Goal: Task Accomplishment & Management: Manage account settings

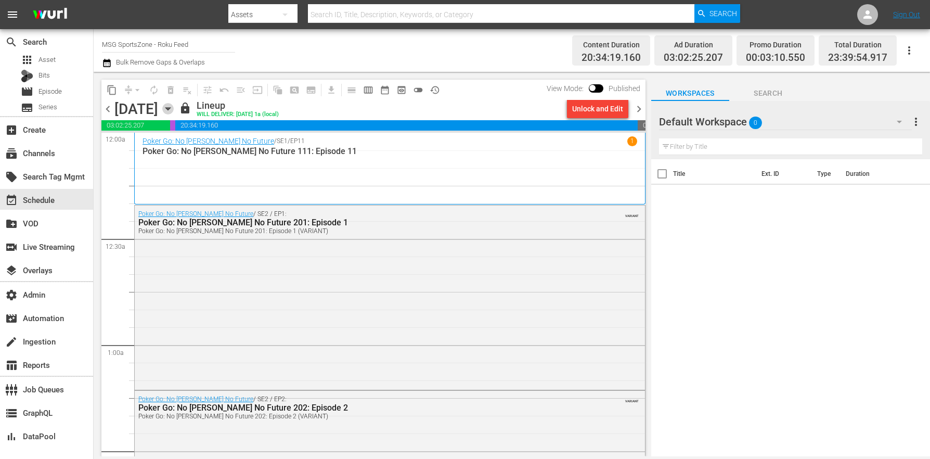
click at [174, 109] on icon "button" at bounding box center [167, 108] width 11 height 11
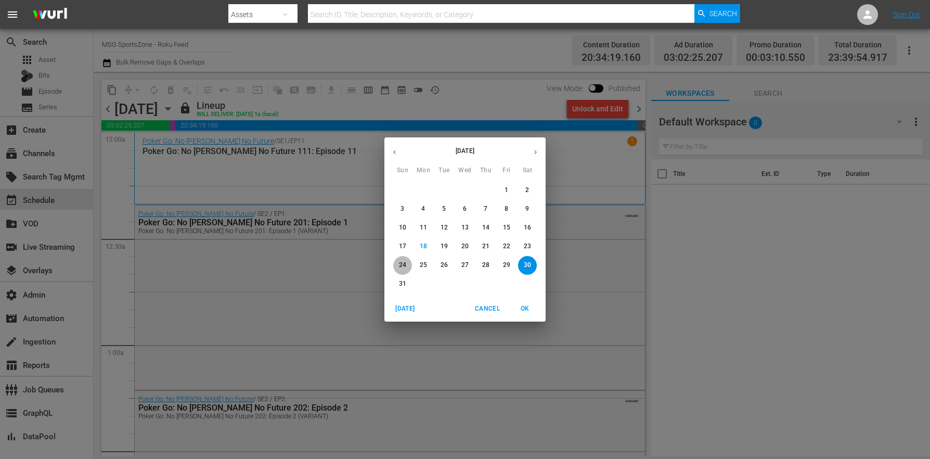
click at [399, 265] on p "24" at bounding box center [402, 264] width 7 height 9
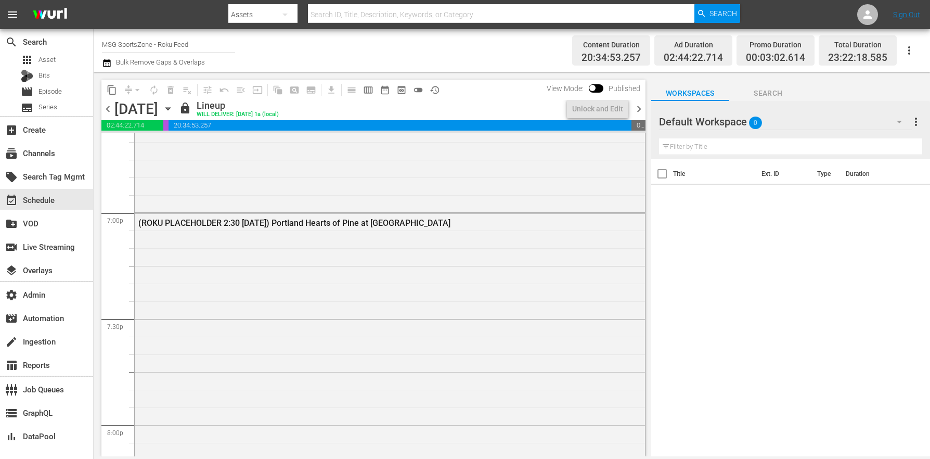
scroll to position [3936, 0]
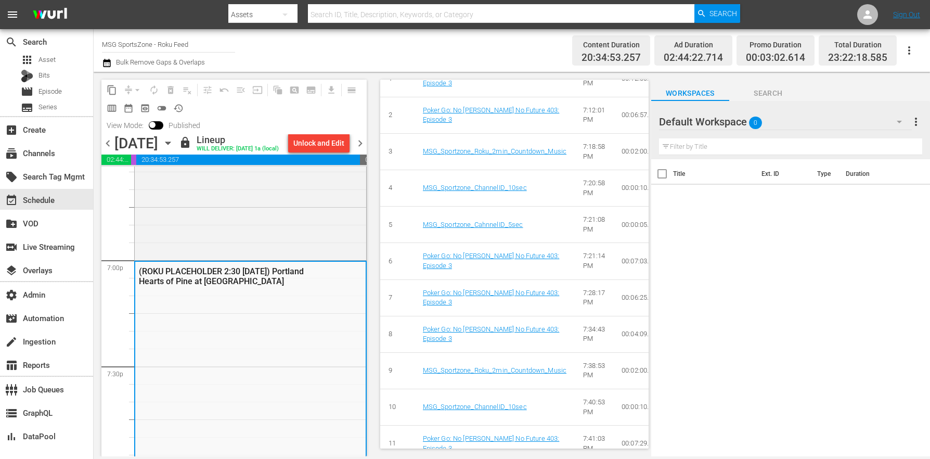
scroll to position [58, 0]
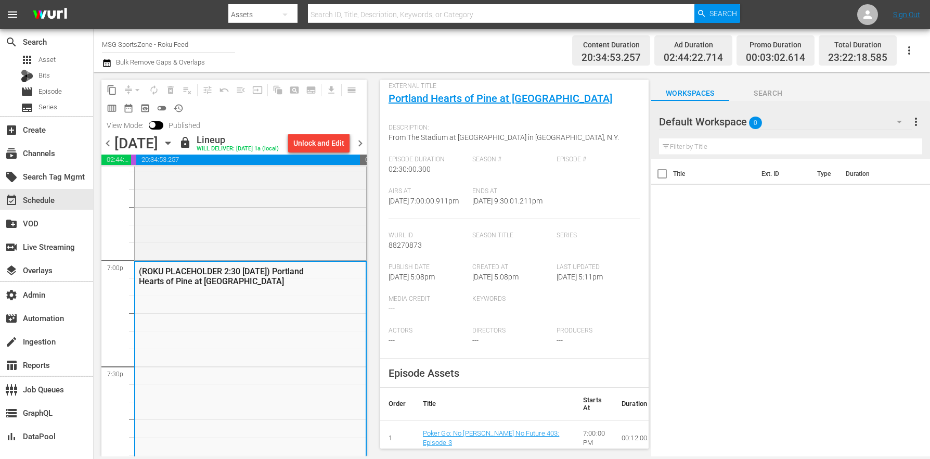
click at [174, 139] on icon "button" at bounding box center [167, 142] width 11 height 11
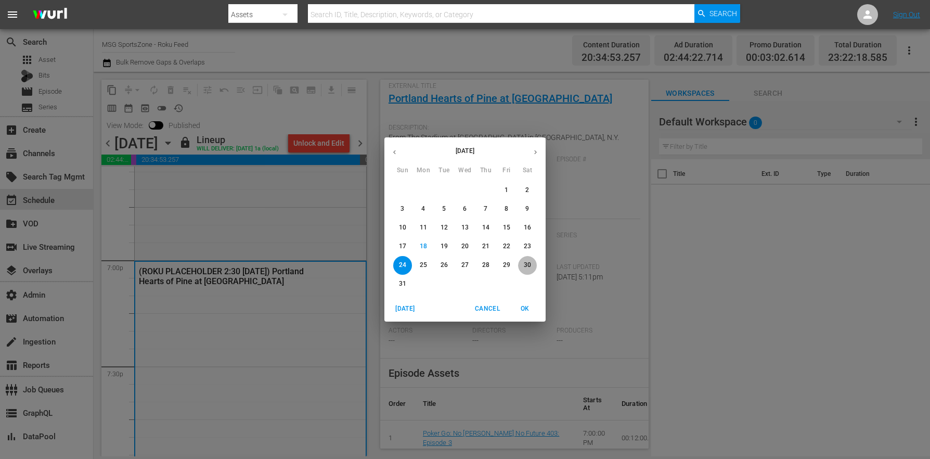
click at [527, 263] on p "30" at bounding box center [527, 264] width 7 height 9
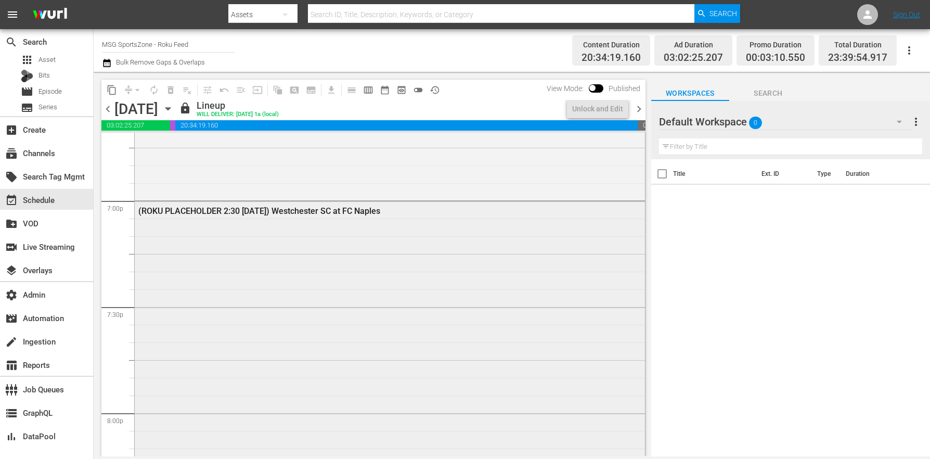
scroll to position [3955, 0]
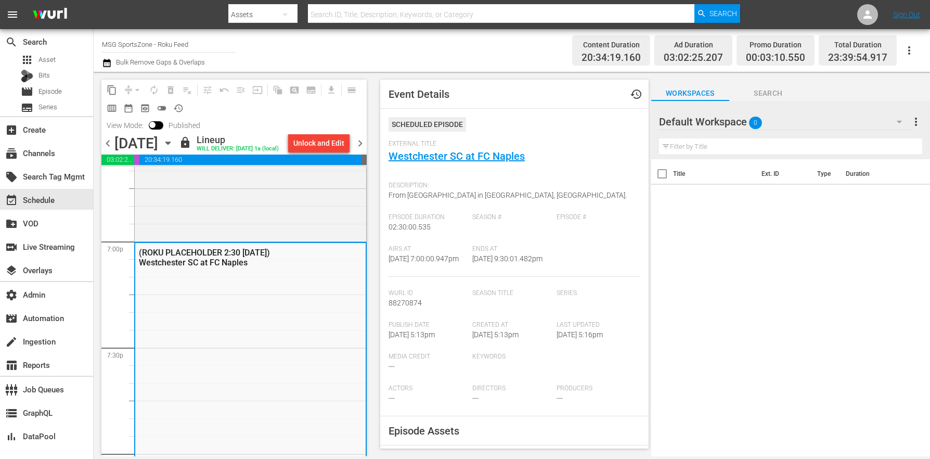
click at [174, 142] on icon "button" at bounding box center [167, 142] width 11 height 11
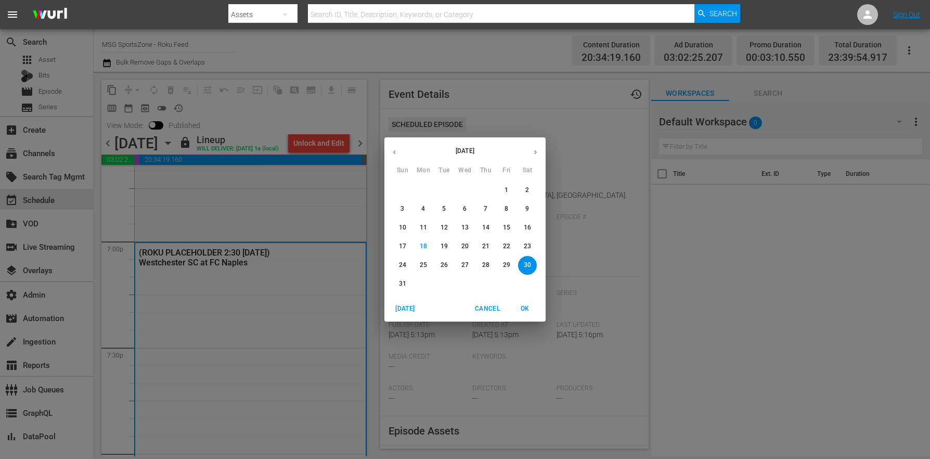
click at [409, 262] on span "24" at bounding box center [402, 264] width 19 height 9
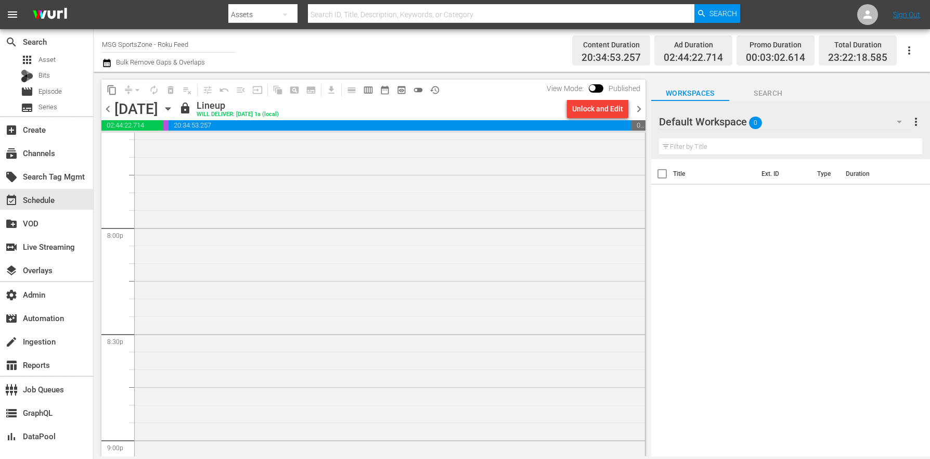
scroll to position [3852, 0]
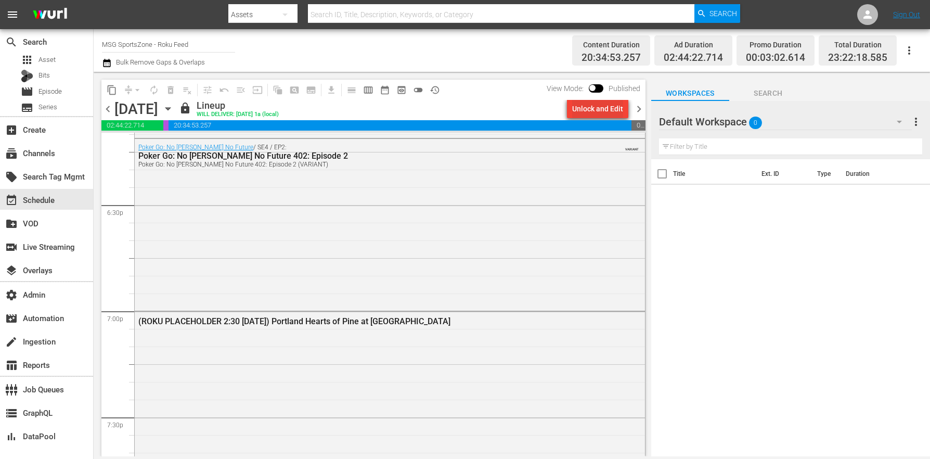
click at [599, 109] on div "Unlock and Edit" at bounding box center [597, 108] width 51 height 19
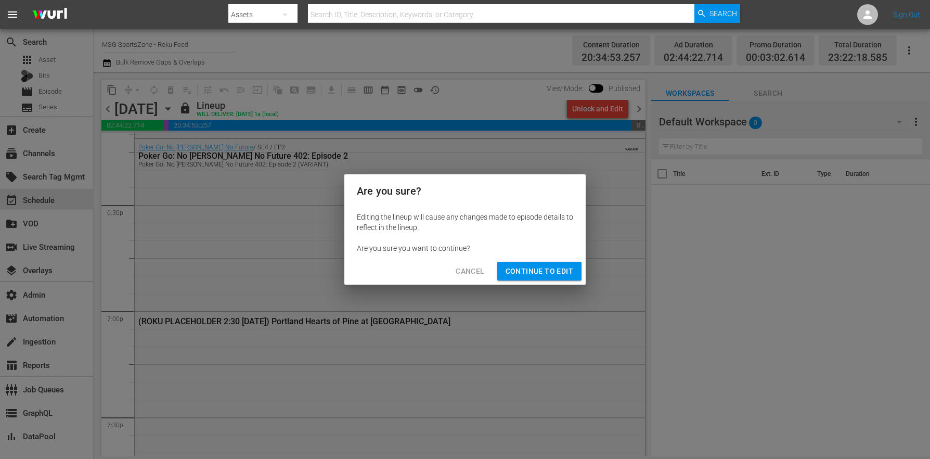
click at [541, 269] on span "Continue to Edit" at bounding box center [539, 271] width 68 height 13
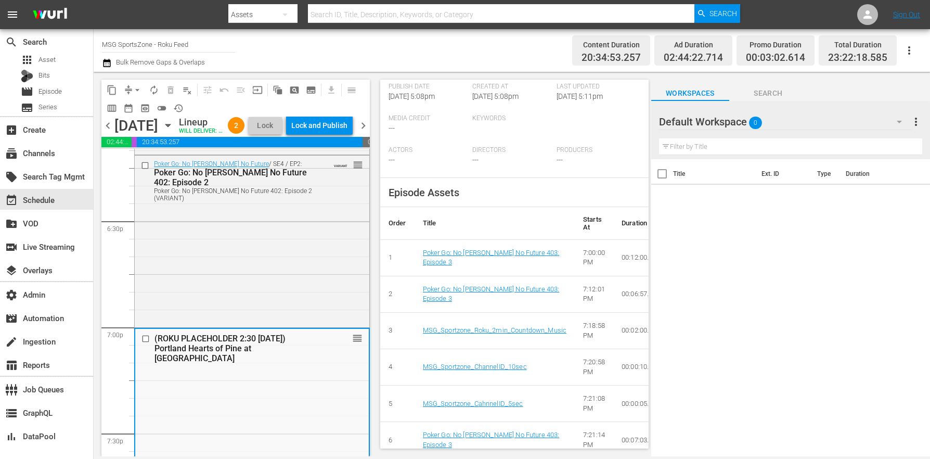
scroll to position [0, 0]
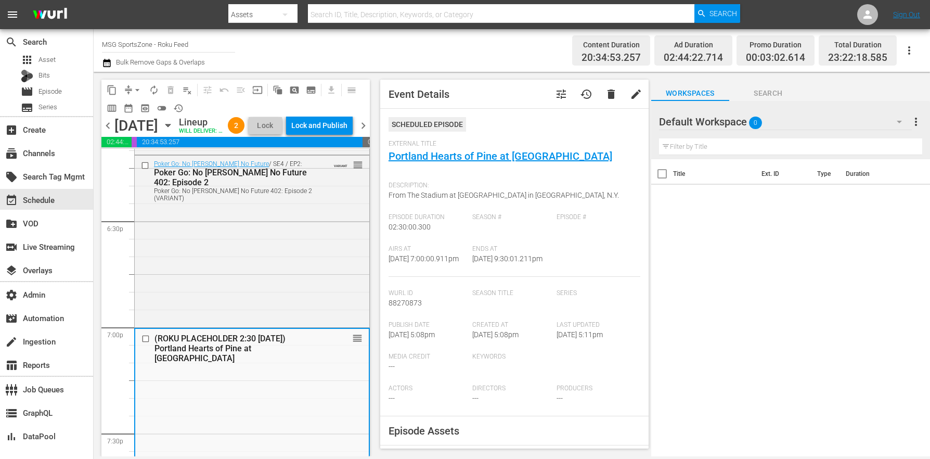
click at [504, 162] on div "External Title Portland Hearts of Pine at [GEOGRAPHIC_DATA]" at bounding box center [514, 158] width 252 height 36
click at [506, 156] on link "Portland Hearts of Pine at [GEOGRAPHIC_DATA]" at bounding box center [500, 156] width 224 height 12
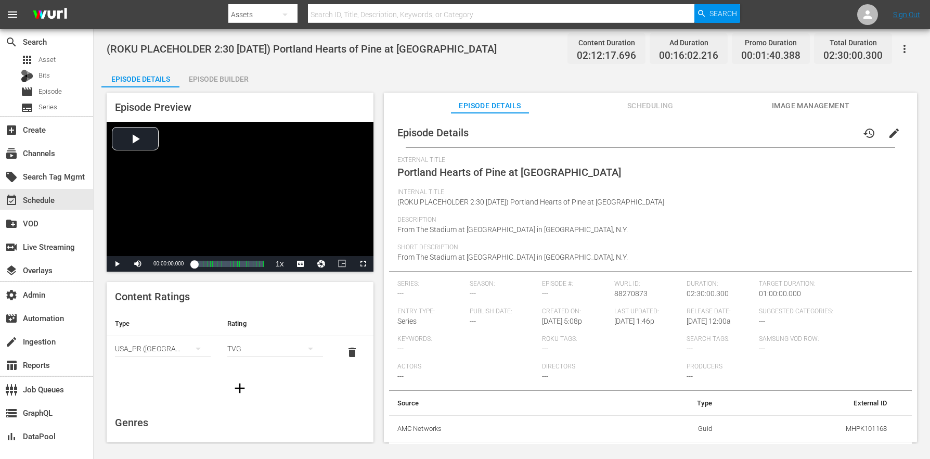
click at [802, 102] on span "Image Management" at bounding box center [810, 105] width 78 height 13
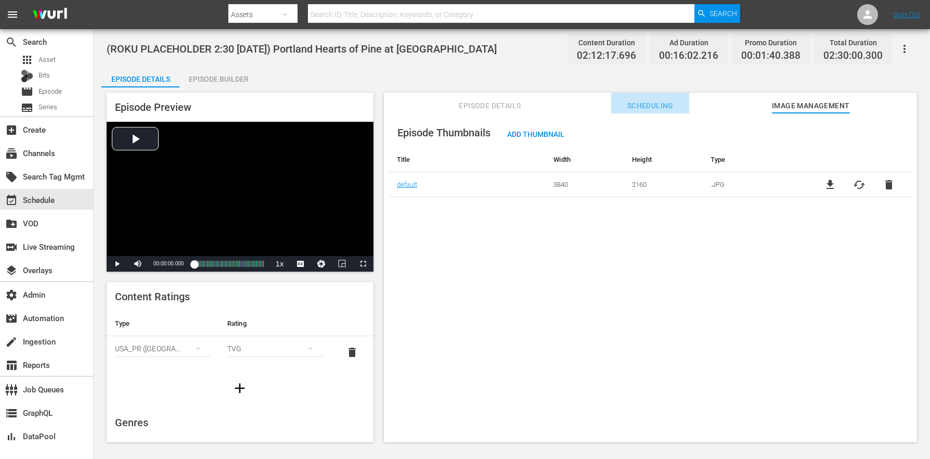
click at [629, 103] on span "Scheduling" at bounding box center [650, 105] width 78 height 13
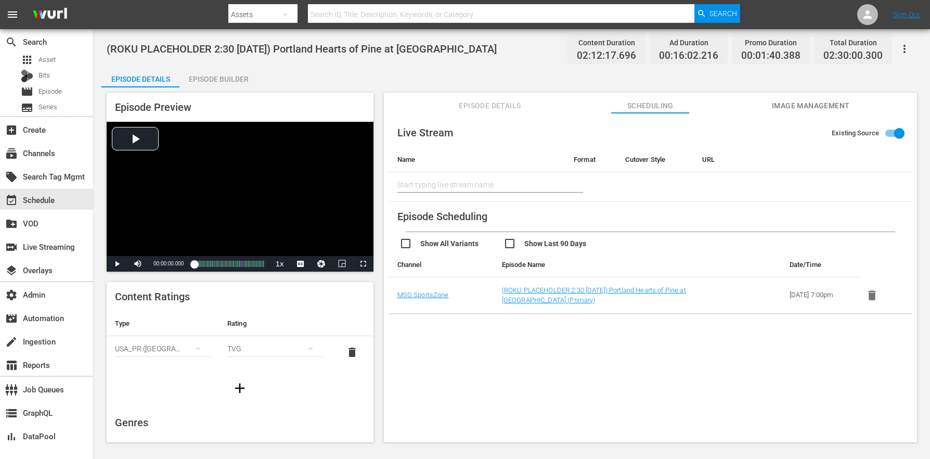
click at [891, 135] on input "Existing Source" at bounding box center [898, 135] width 59 height 20
checkbox input "false"
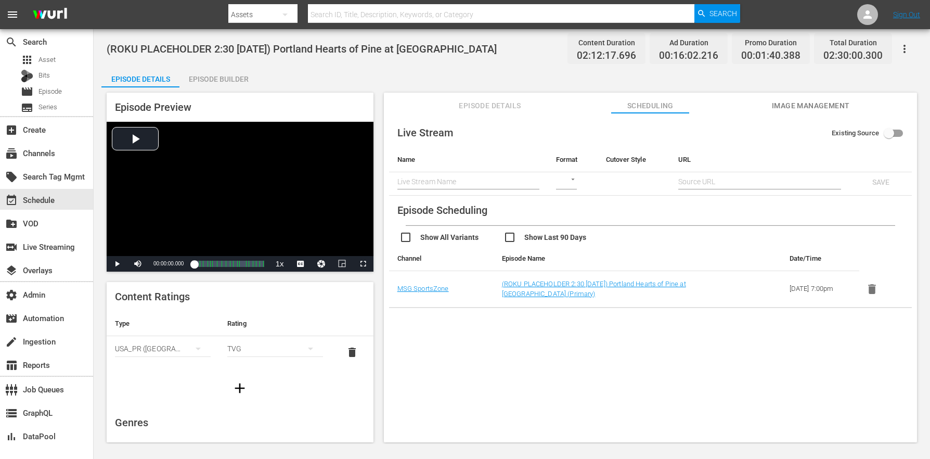
click at [499, 179] on input "text" at bounding box center [468, 182] width 142 height 16
type input "LTN Live Event Feed (Roku)"
click at [574, 180] on body "menu Search By Assets Search ID, Title, Description, Keywords, or Category Sear…" at bounding box center [465, 229] width 930 height 459
click at [581, 230] on div "SRT" at bounding box center [573, 231] width 36 height 25
type input "SRT_CALLER"
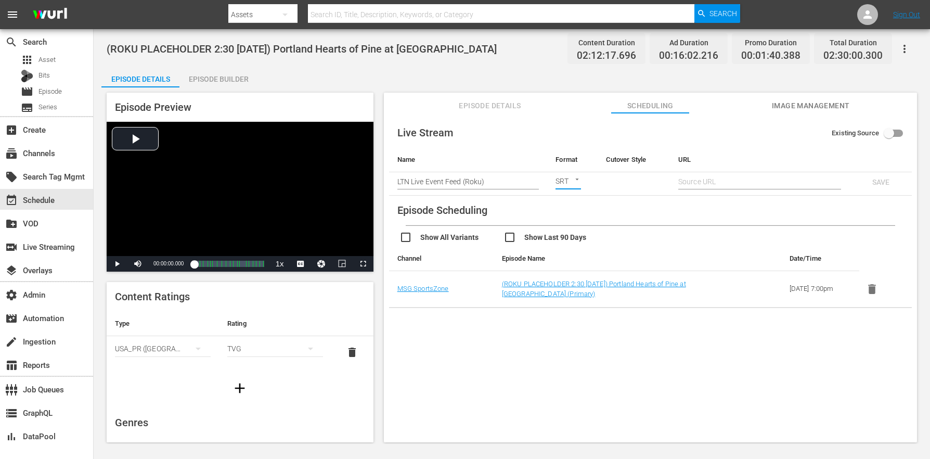
click at [539, 179] on input "text" at bounding box center [468, 182] width 142 height 16
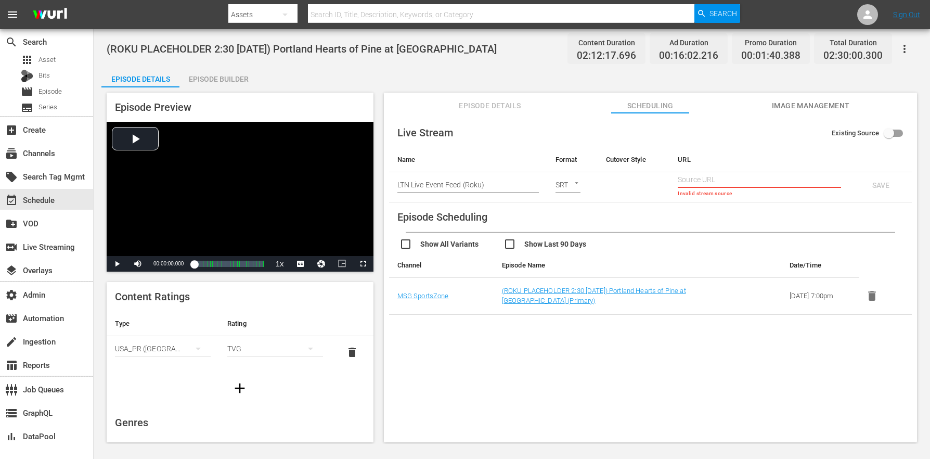
paste input "srt://[DOMAIN_NAME]:12340?mode=caller&srt_password=Bpn3SIoKugLUcxv62kVXMb"
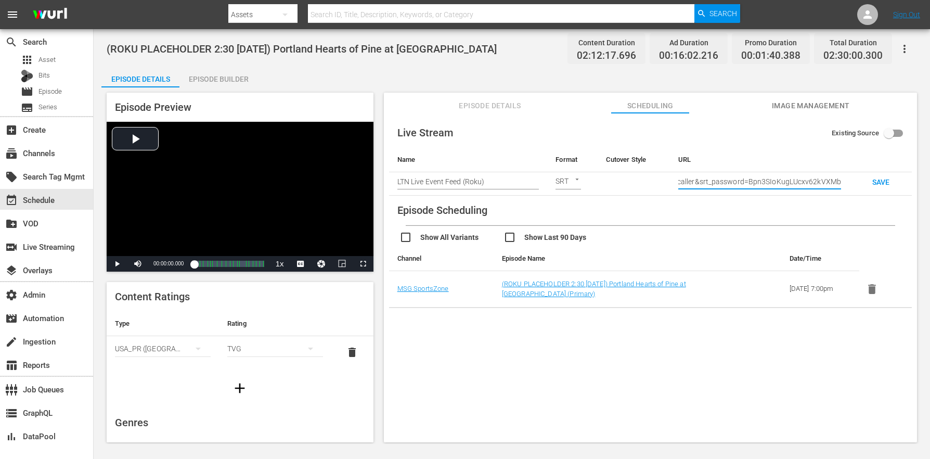
type input "srt://[DOMAIN_NAME]:12340?mode=caller&srt_password=Bpn3SIoKugLUcxv62kVXMb"
click at [881, 186] on span "SAVE" at bounding box center [881, 182] width 34 height 8
checkbox input "true"
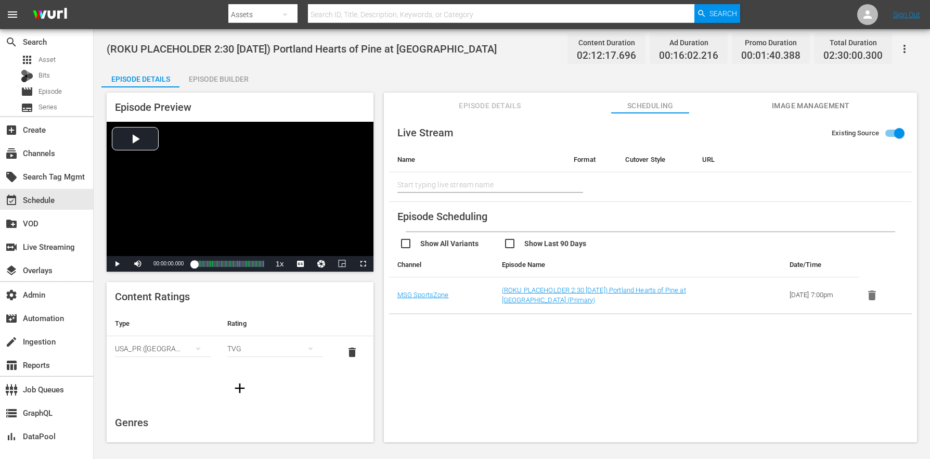
type input "LTN Live Event Feed (Roku)"
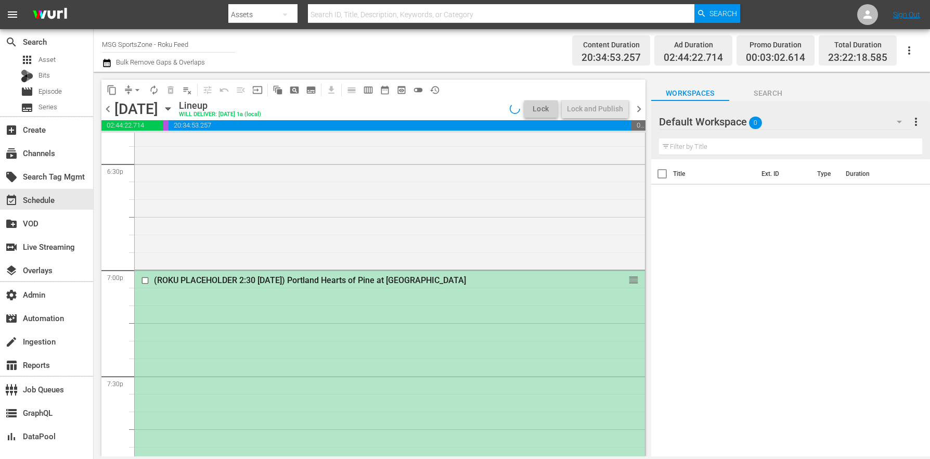
scroll to position [4073, 0]
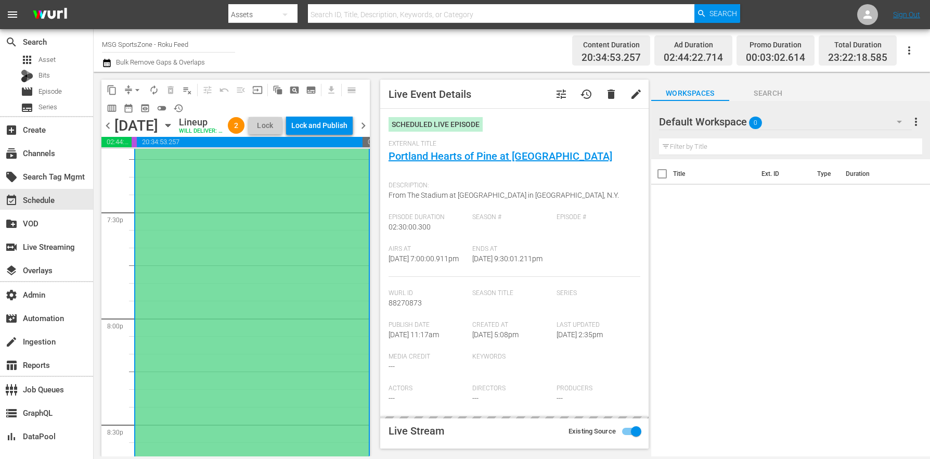
type input "LTN Live Event Feed (Roku)"
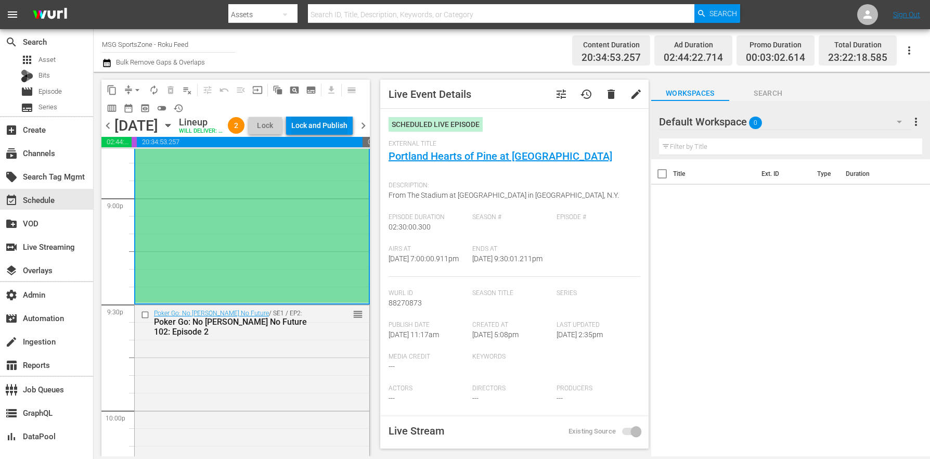
click at [319, 129] on div "Lock and Publish" at bounding box center [319, 125] width 56 height 19
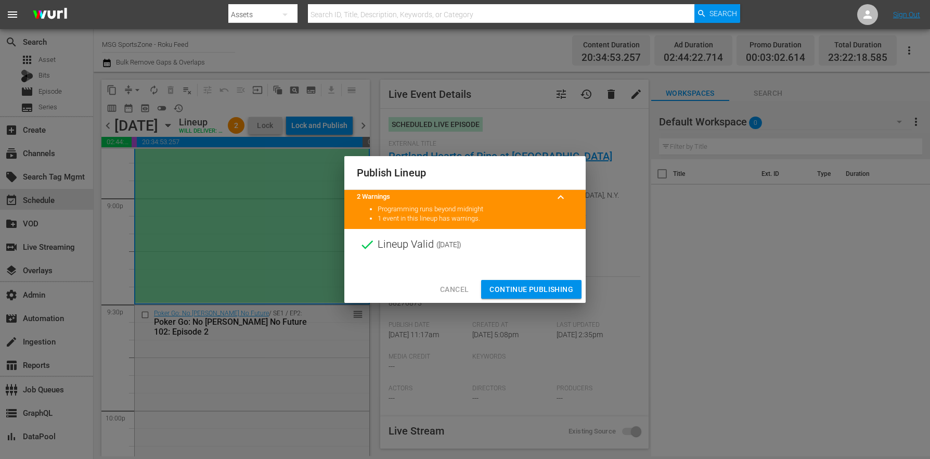
click at [500, 280] on button "Continue Publishing" at bounding box center [531, 289] width 100 height 19
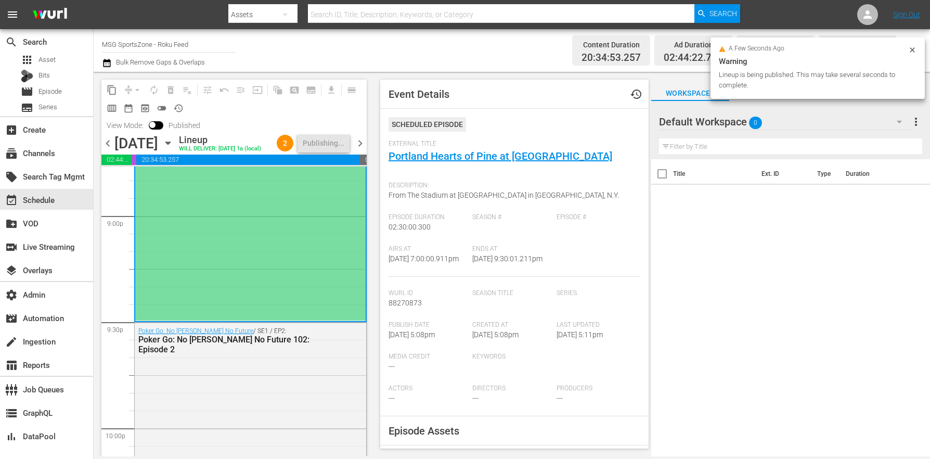
click at [174, 138] on icon "button" at bounding box center [167, 142] width 11 height 11
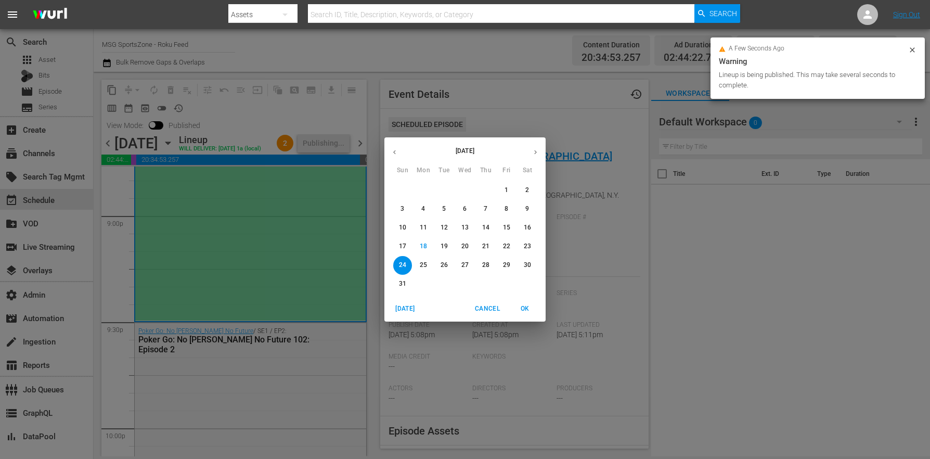
click at [525, 263] on p "30" at bounding box center [527, 264] width 7 height 9
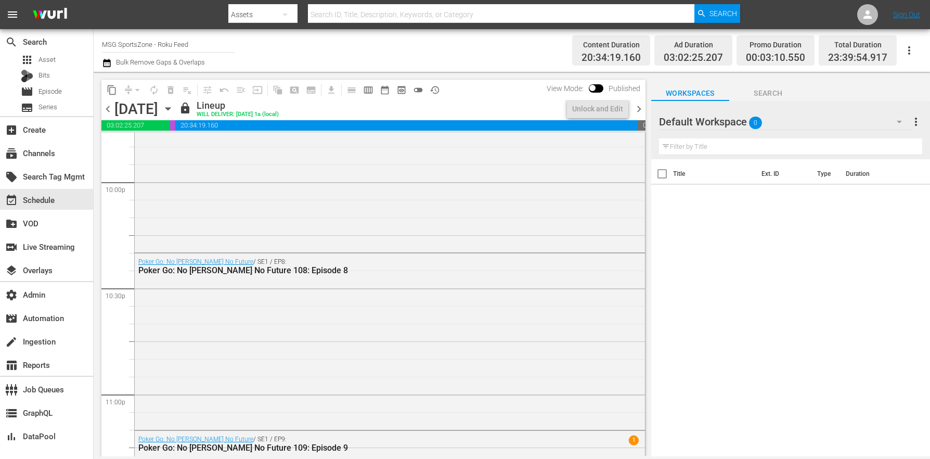
scroll to position [4316, 0]
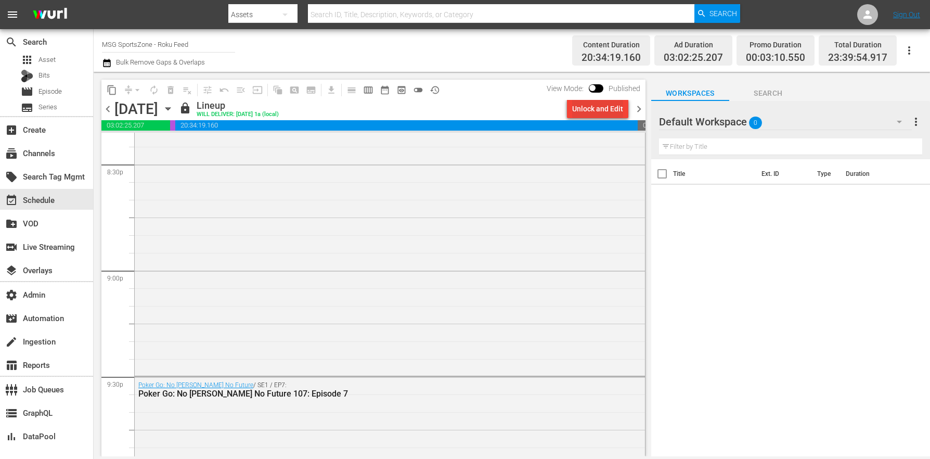
click at [585, 104] on div "Unlock and Edit" at bounding box center [597, 108] width 51 height 19
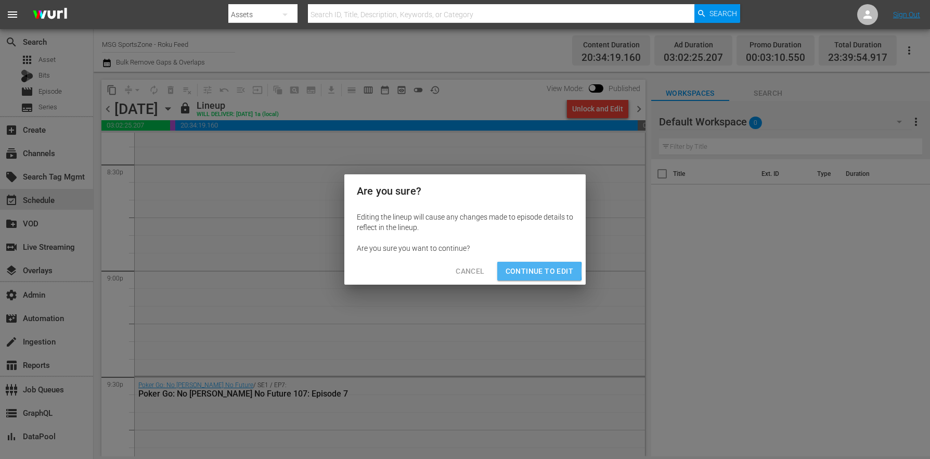
click at [523, 271] on span "Continue to Edit" at bounding box center [539, 271] width 68 height 13
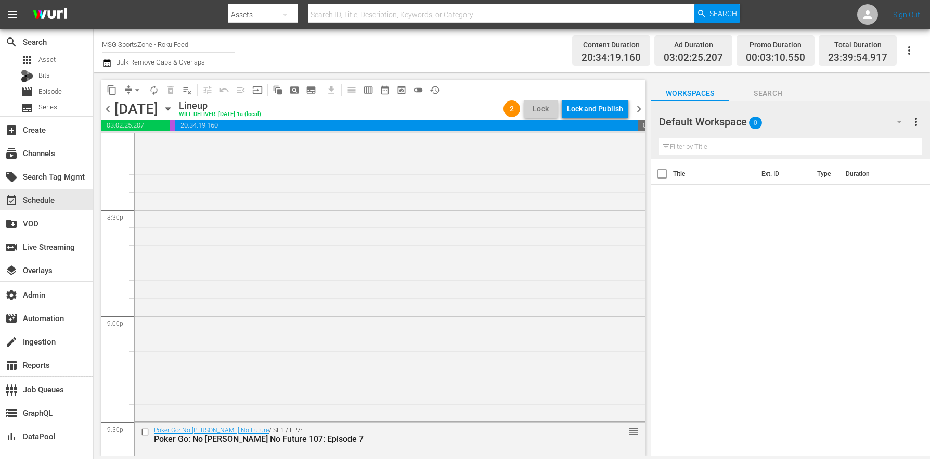
scroll to position [4192, 0]
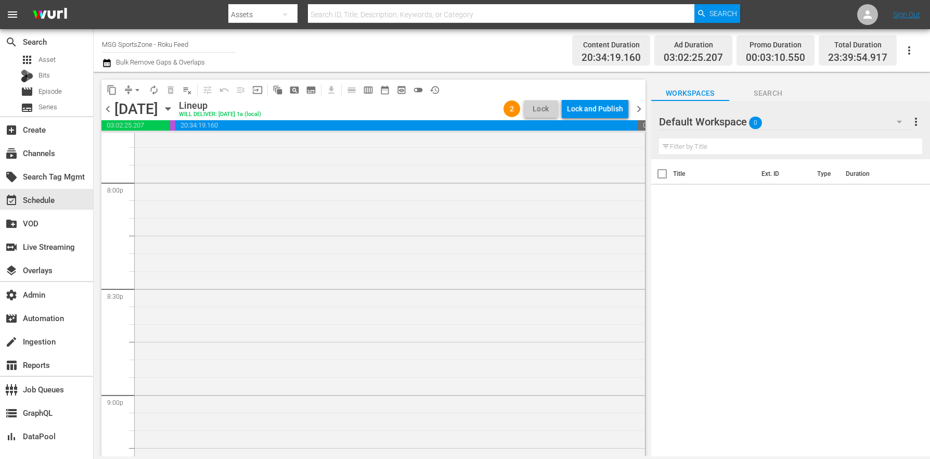
click at [338, 297] on div "(ROKU PLACEHOLDER 2:30 [DATE]) Westchester SC at FC Naples reorder" at bounding box center [390, 234] width 510 height 527
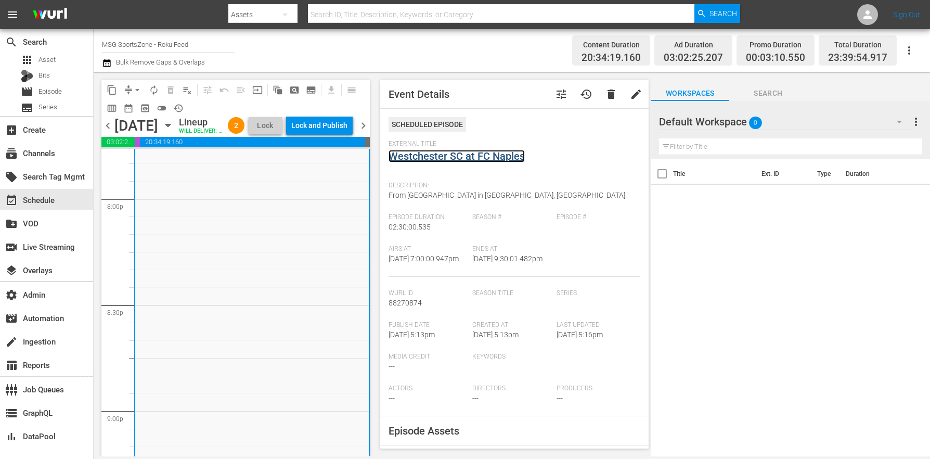
click at [421, 151] on link "Westchester SC at FC Naples" at bounding box center [456, 156] width 136 height 12
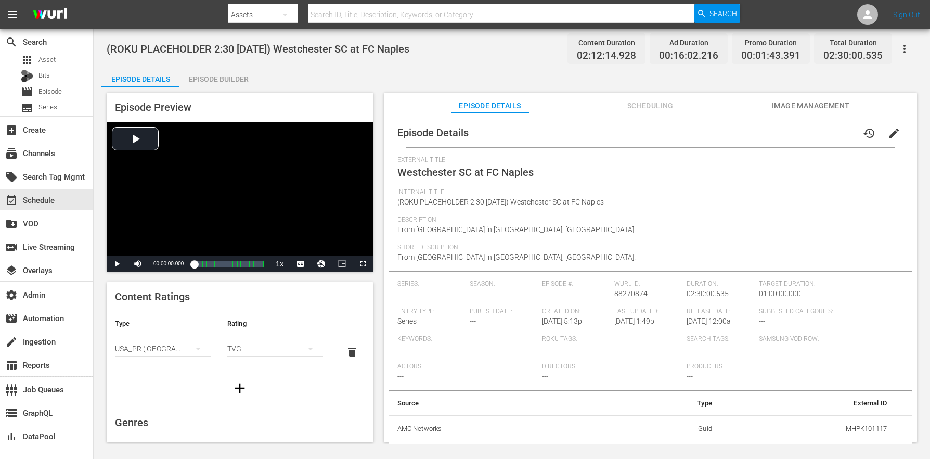
click at [805, 100] on span "Image Management" at bounding box center [810, 105] width 78 height 13
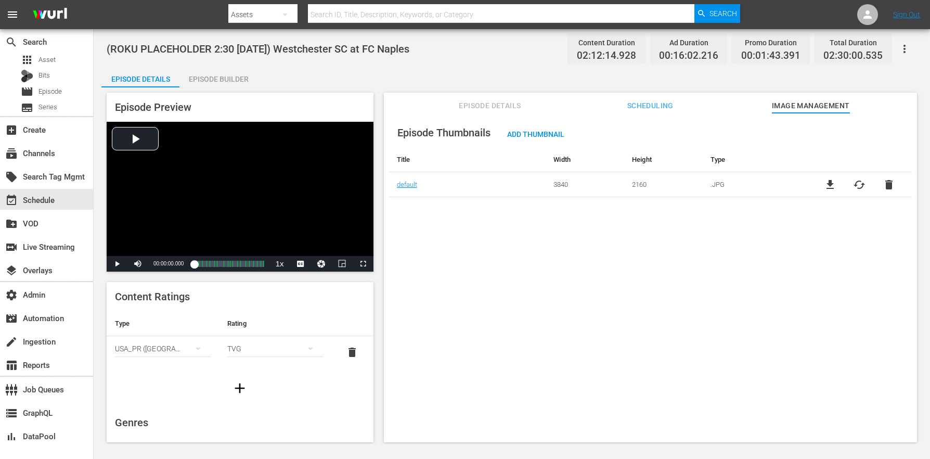
click at [689, 106] on div "Episode Details Scheduling Image Management" at bounding box center [650, 103] width 481 height 21
click at [661, 107] on span "Scheduling" at bounding box center [650, 105] width 78 height 13
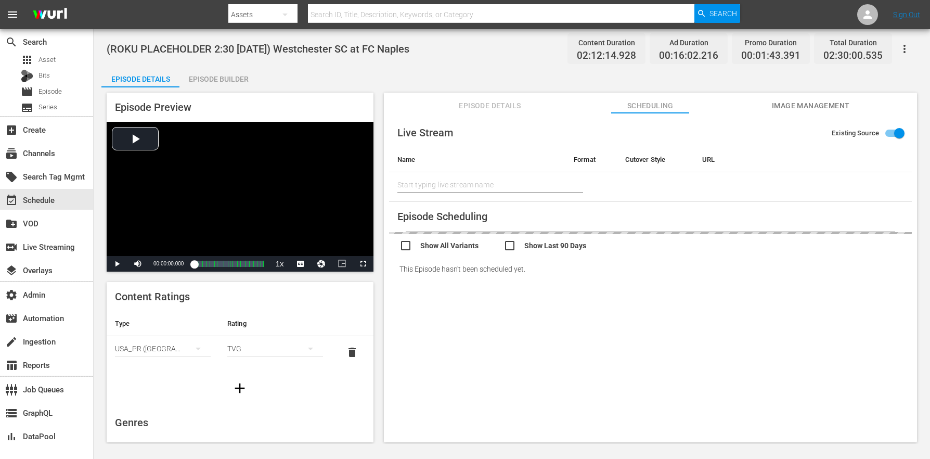
click at [891, 133] on input "Existing Source" at bounding box center [898, 135] width 59 height 20
checkbox input "false"
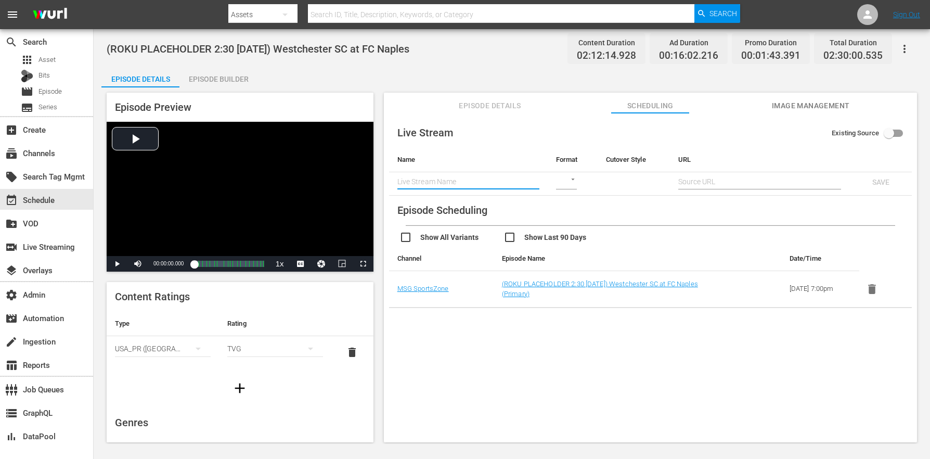
click at [438, 179] on input "text" at bounding box center [468, 182] width 142 height 16
type input "LTN Live Event Feed (Roku)"
click at [558, 178] on body "menu Search By Assets Search ID, Title, Description, Keywords, or Category Sear…" at bounding box center [465, 229] width 930 height 459
click at [570, 229] on div "SRT" at bounding box center [573, 231] width 36 height 25
type input "SRT_CALLER"
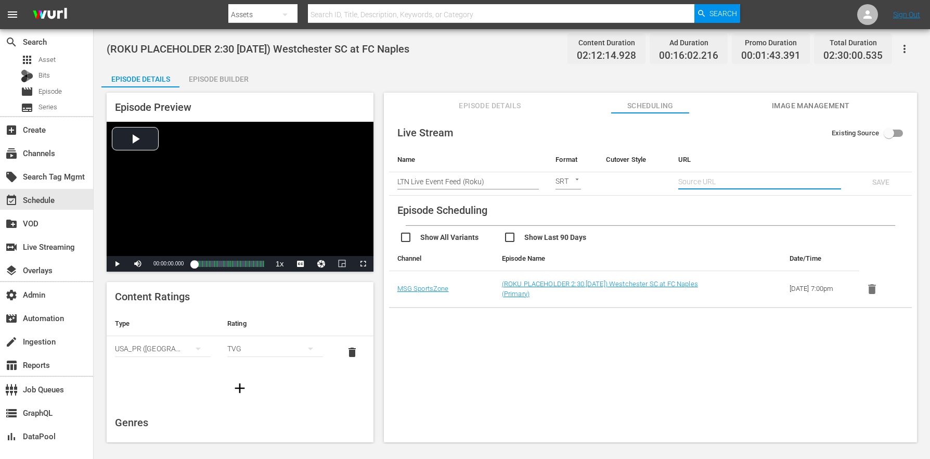
click at [703, 181] on input "text" at bounding box center [759, 182] width 163 height 16
paste input "srt://[DOMAIN_NAME]:12340?mode=caller&srt_password=Bpn3SIoKugLUcxv62kVXMb"
type input "srt://[DOMAIN_NAME]:12340?mode=caller&srt_password=Bpn3SIoKugLUcxv62kVXMb"
click at [870, 185] on span "SAVE" at bounding box center [881, 182] width 34 height 8
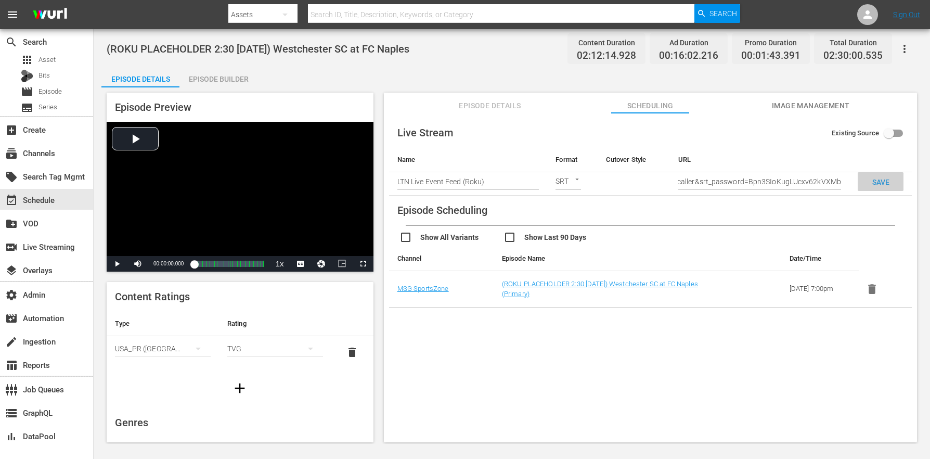
checkbox input "true"
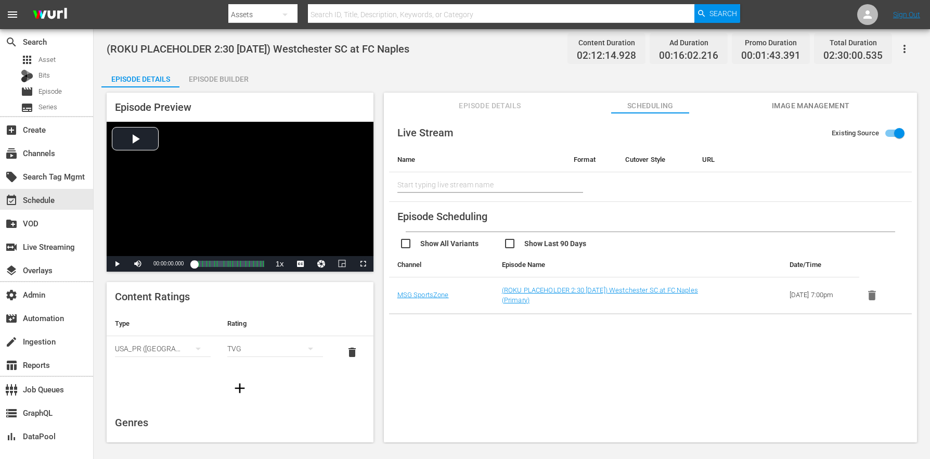
type input "LTN Live Event Feed (Roku)"
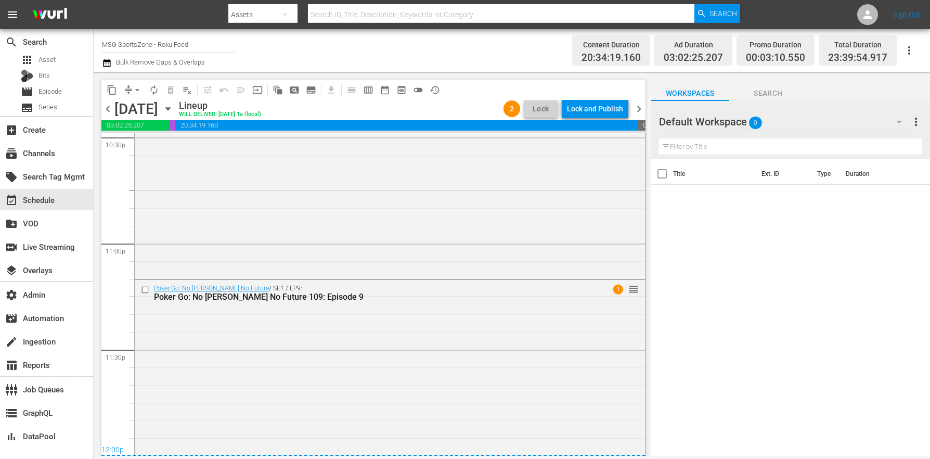
scroll to position [4208, 0]
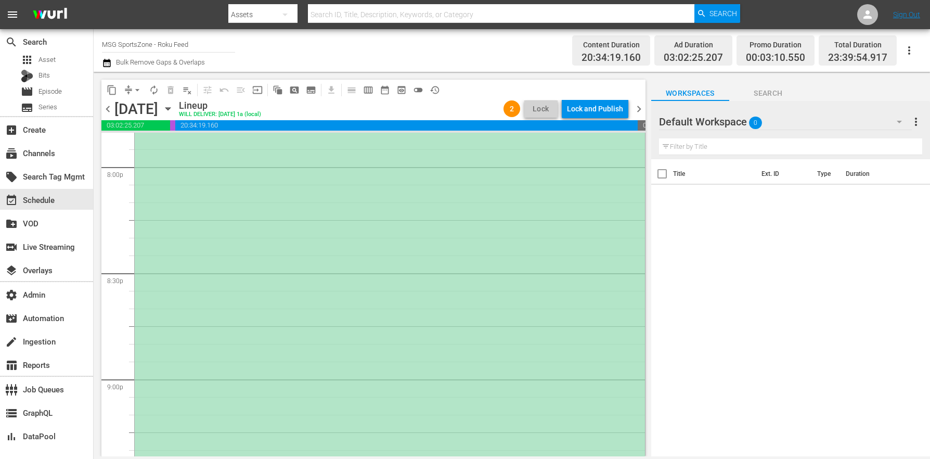
click at [348, 315] on div "(ROKU PLACEHOLDER 2:30 [DATE]) Westchester SC at FC Naples reorder" at bounding box center [390, 218] width 510 height 527
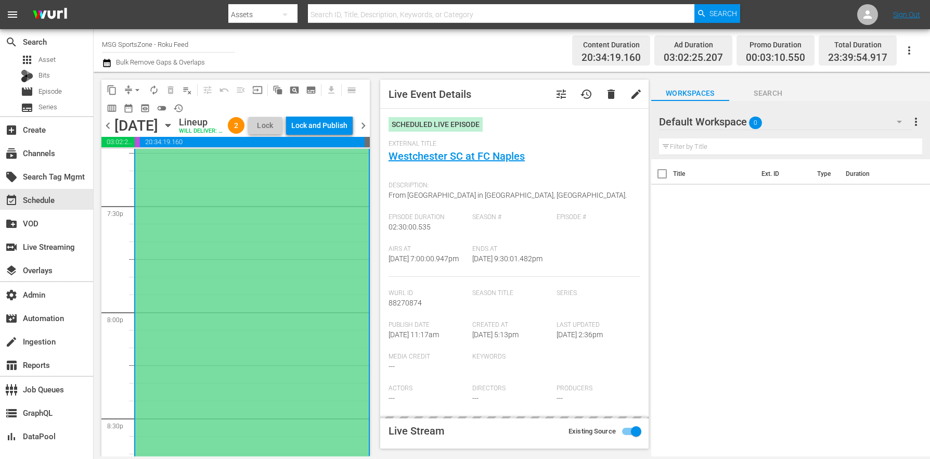
type input "LTN Live Event Feed (Roku)"
click at [501, 256] on span "[DATE] 9:30:01.482pm" at bounding box center [507, 258] width 70 height 8
click at [334, 127] on div "Lock and Publish" at bounding box center [319, 125] width 56 height 19
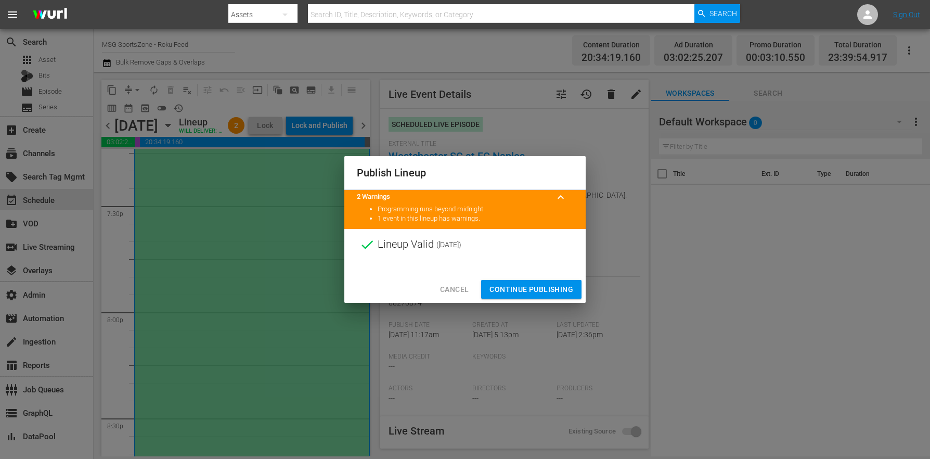
click at [554, 283] on span "Continue Publishing" at bounding box center [531, 289] width 84 height 13
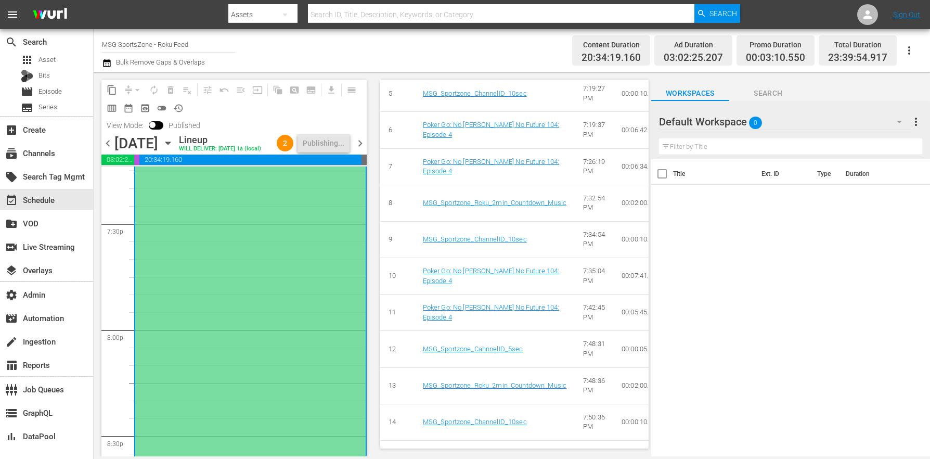
scroll to position [0, 0]
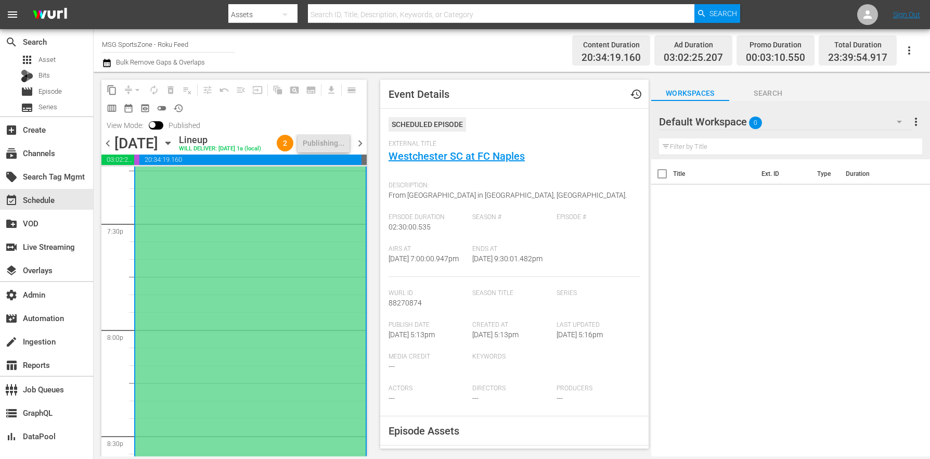
click at [174, 149] on icon "button" at bounding box center [167, 142] width 11 height 11
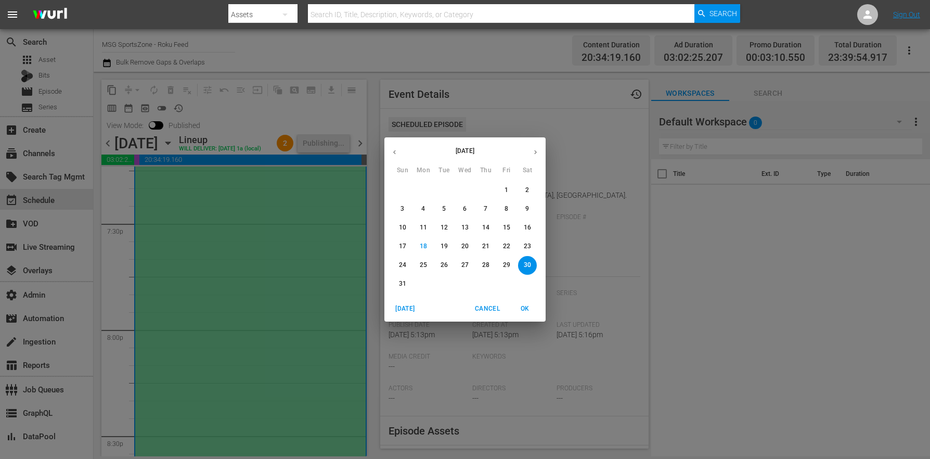
click at [411, 263] on span "24" at bounding box center [402, 264] width 19 height 9
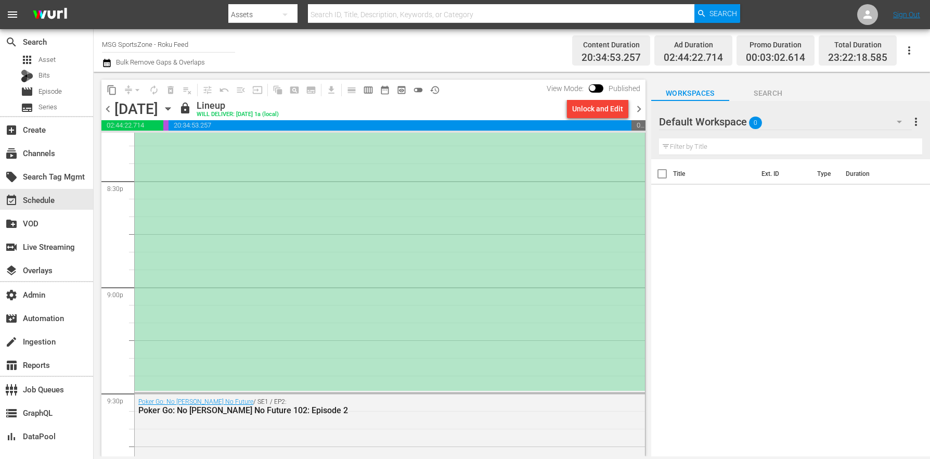
scroll to position [4294, 0]
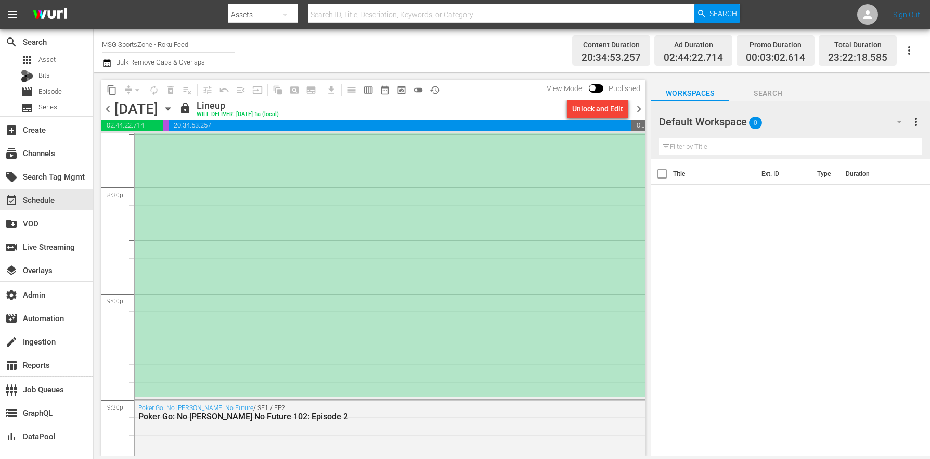
click at [240, 290] on div "(ROKU PLACEHOLDER 2:30 [DATE]) Portland Hearts of Pine at [GEOGRAPHIC_DATA]" at bounding box center [390, 133] width 510 height 527
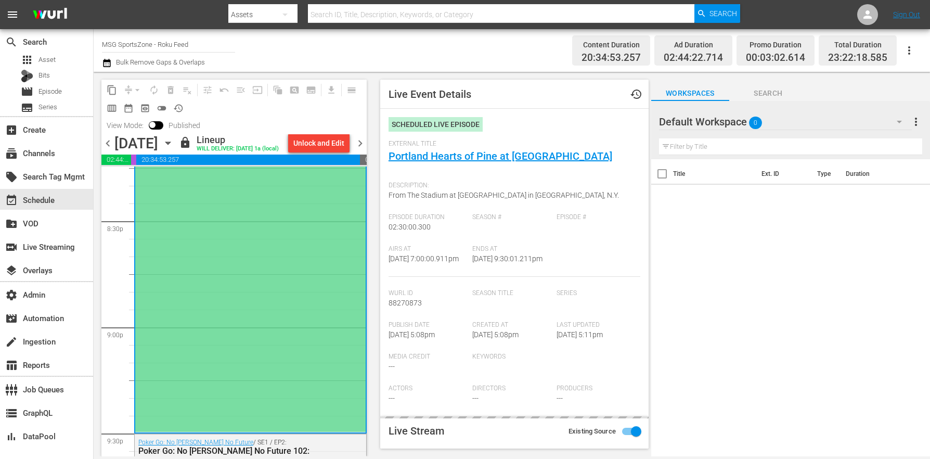
type input "LTN Live Event Feed (Roku)"
click at [174, 141] on icon "button" at bounding box center [167, 142] width 11 height 11
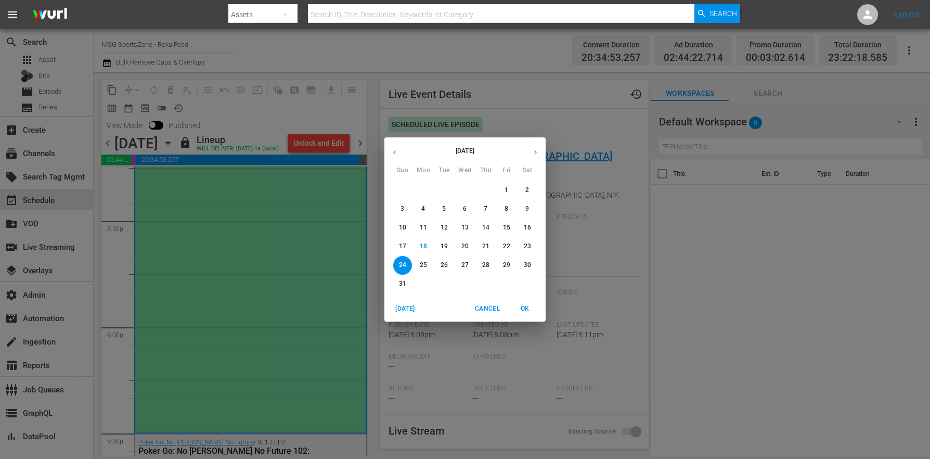
click at [528, 268] on p "30" at bounding box center [527, 264] width 7 height 9
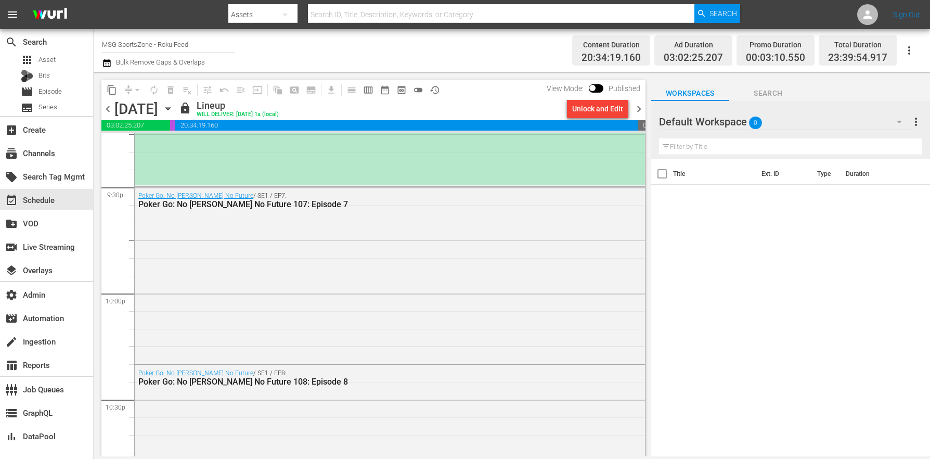
scroll to position [4205, 0]
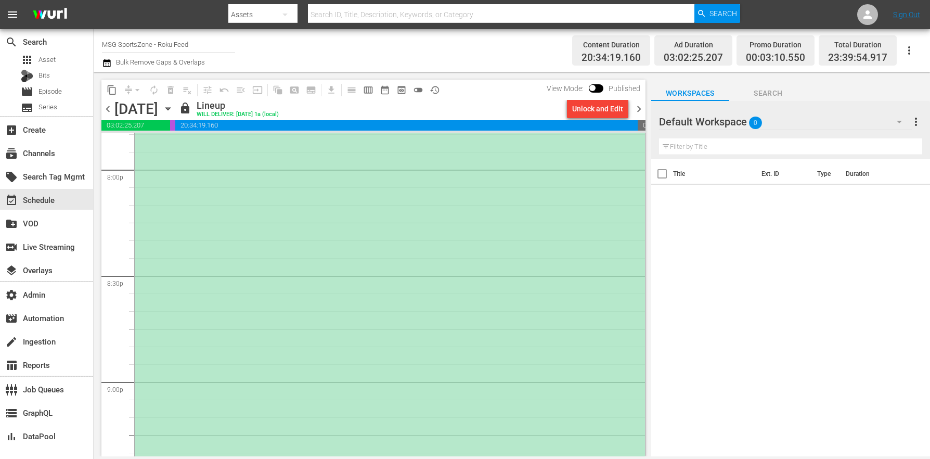
click at [262, 279] on div "(ROKU PLACEHOLDER 2:30 [DATE]) Westchester SC at FC Naples" at bounding box center [390, 221] width 510 height 527
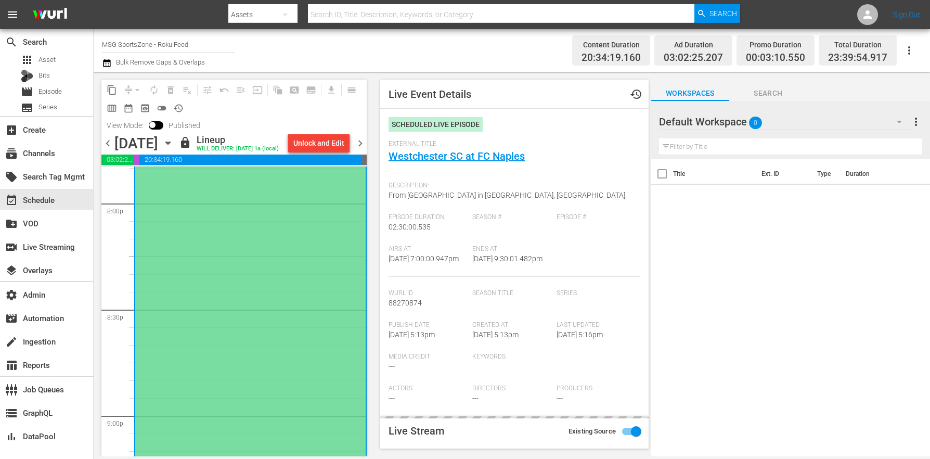
type input "LTN Live Event Feed (Roku)"
click at [107, 62] on icon "button" at bounding box center [107, 63] width 10 height 12
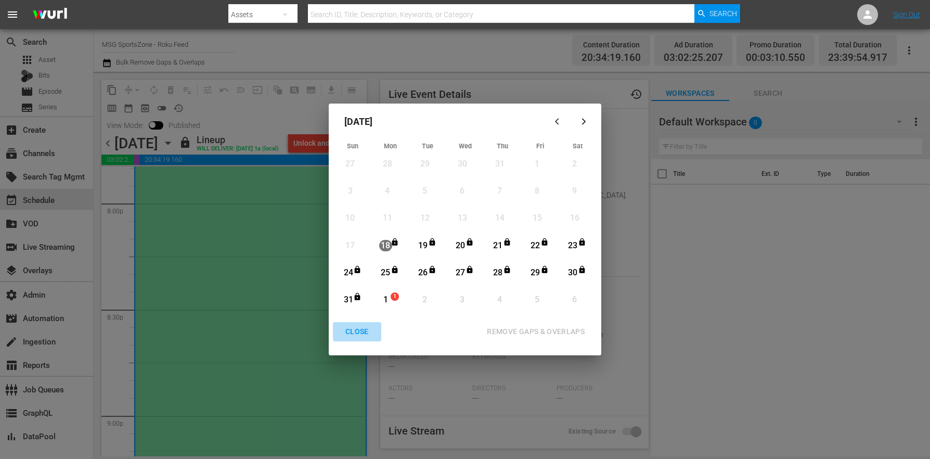
click at [354, 340] on button "CLOSE" at bounding box center [357, 331] width 48 height 19
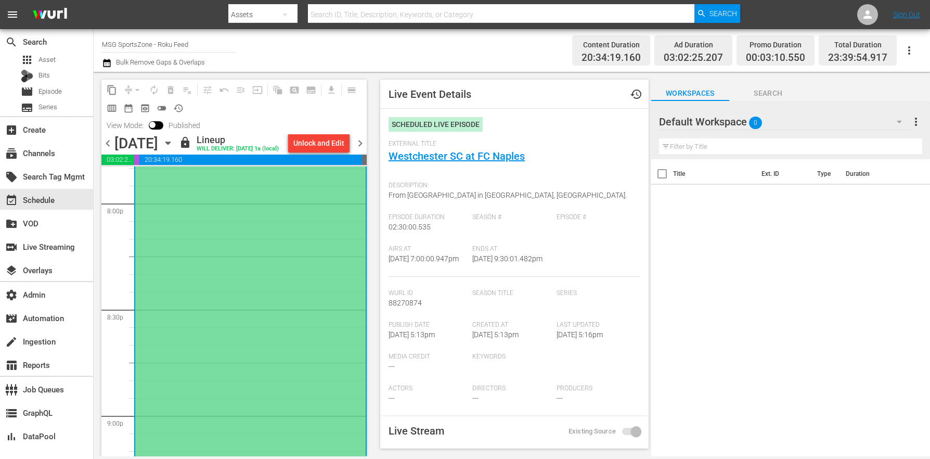
click at [528, 312] on div "Season Title" at bounding box center [514, 305] width 84 height 32
click at [417, 154] on link "Westchester SC at FC Naples" at bounding box center [456, 156] width 136 height 12
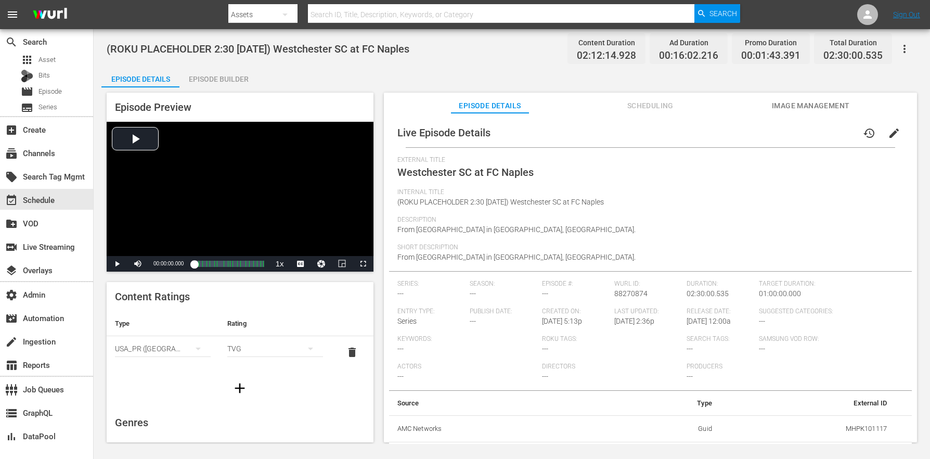
scroll to position [76, 0]
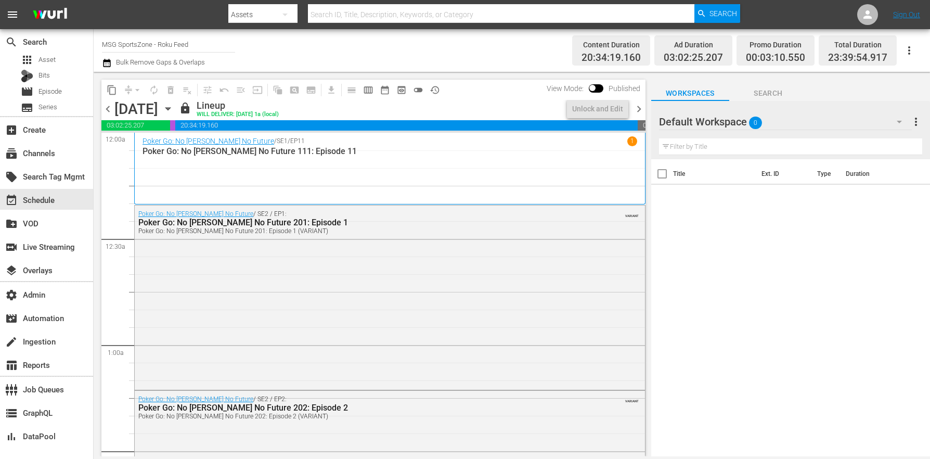
click at [174, 110] on icon "button" at bounding box center [167, 108] width 11 height 11
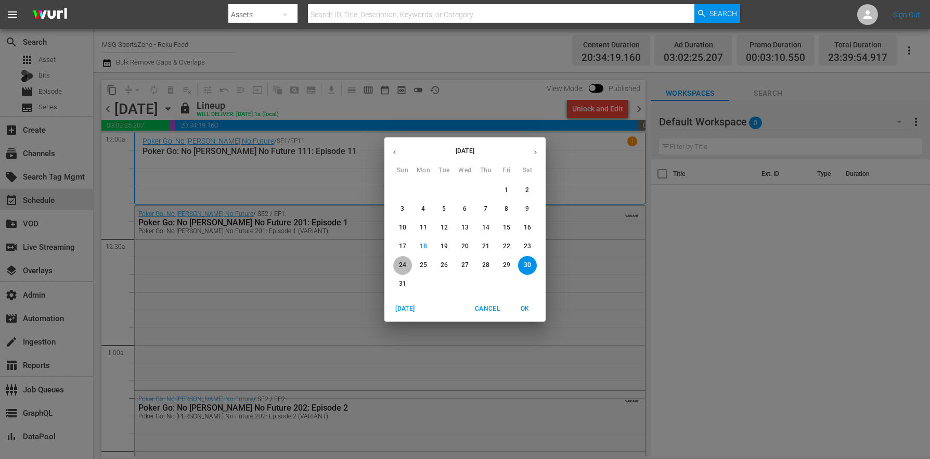
click at [407, 267] on span "24" at bounding box center [402, 264] width 19 height 9
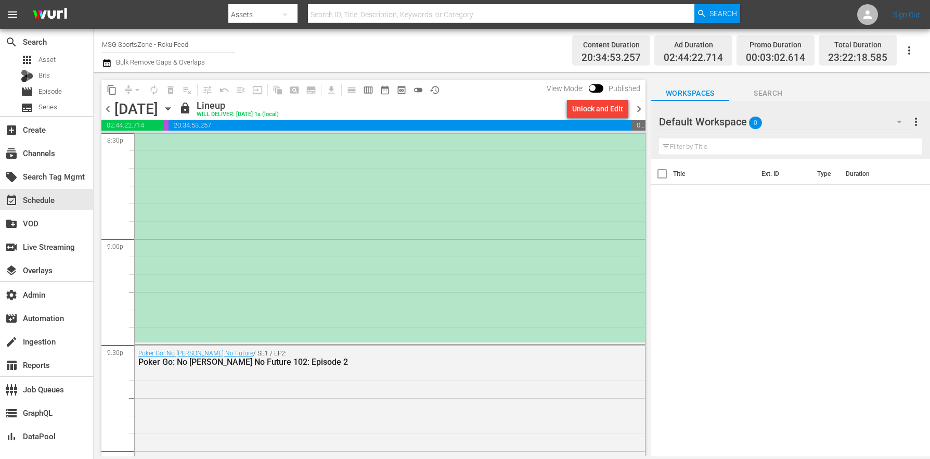
scroll to position [4335, 0]
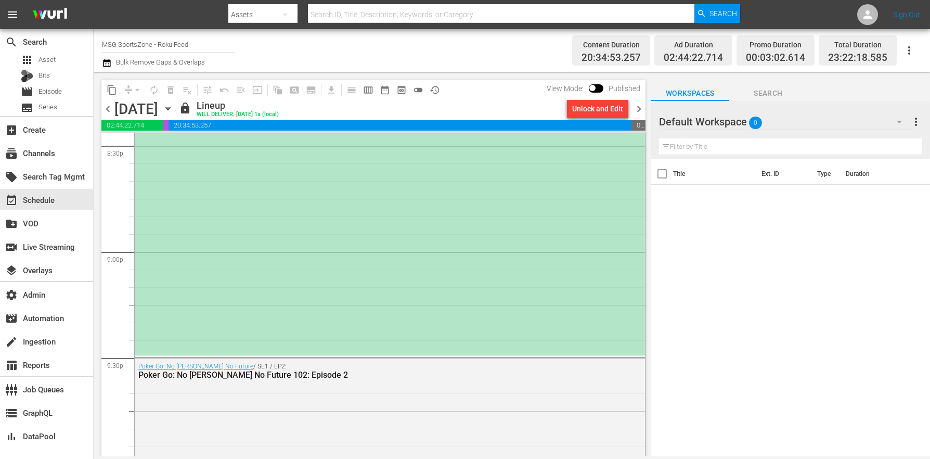
click at [410, 319] on div "(ROKU PLACEHOLDER 2:30 [DATE]) Portland Hearts of Pine at [GEOGRAPHIC_DATA]" at bounding box center [390, 91] width 510 height 527
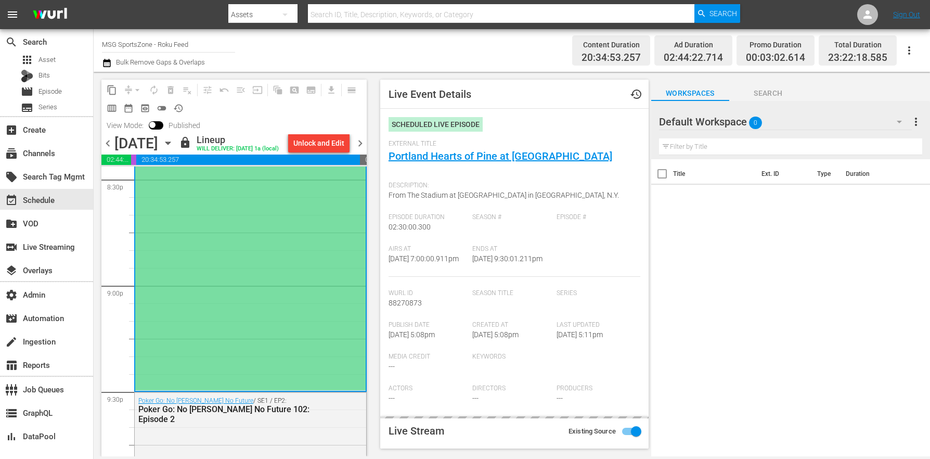
type input "LTN Live Event Feed (Roku)"
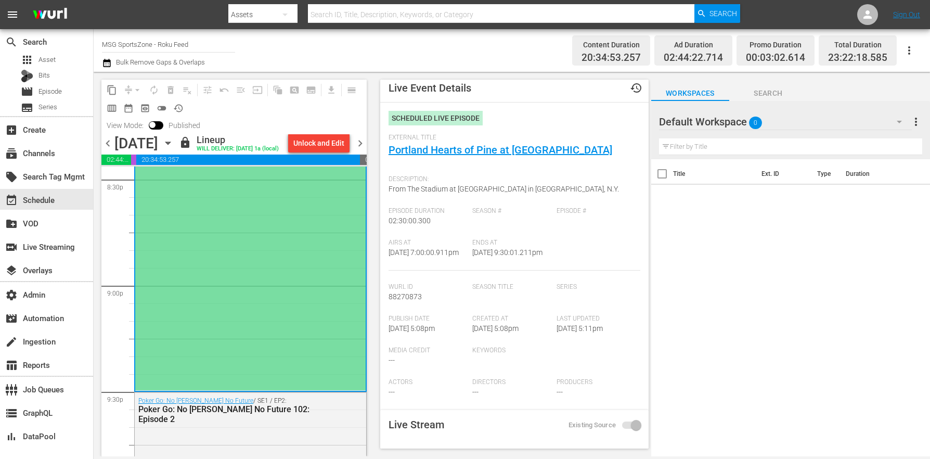
click at [439, 140] on span "External Title" at bounding box center [511, 138] width 246 height 8
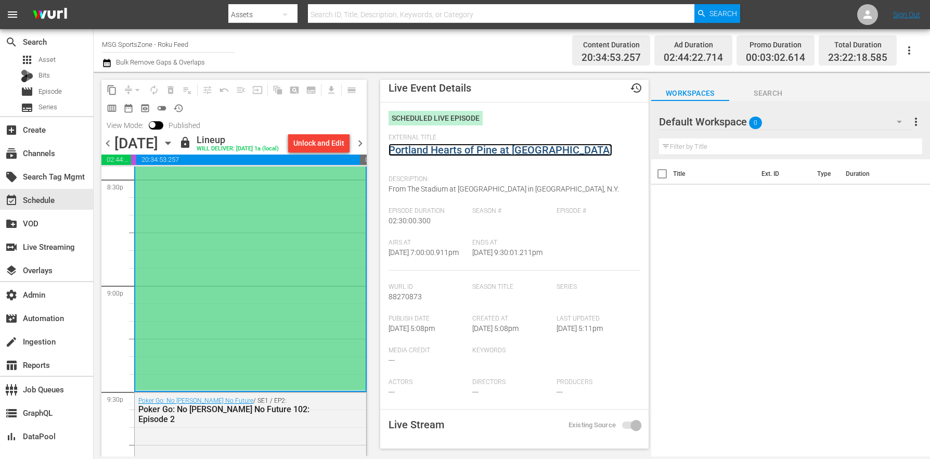
click at [439, 146] on link "Portland Hearts of Pine at [GEOGRAPHIC_DATA]" at bounding box center [500, 149] width 224 height 12
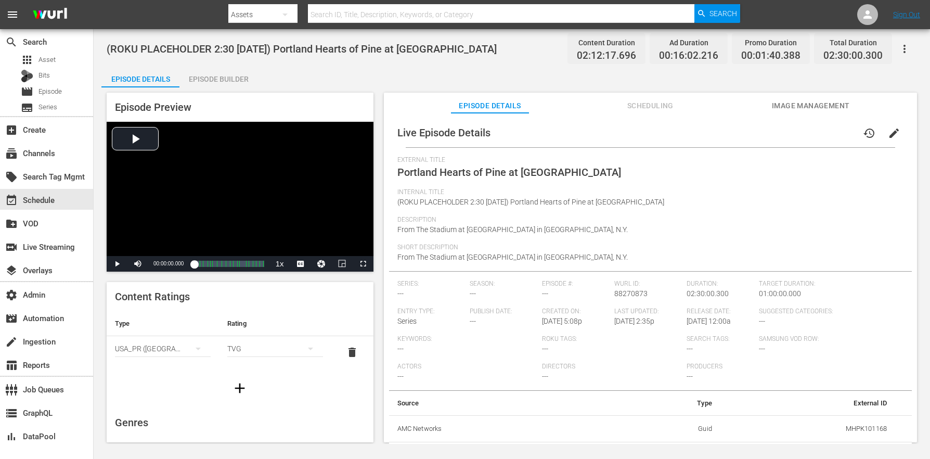
scroll to position [76, 0]
